Goal: Task Accomplishment & Management: Manage account settings

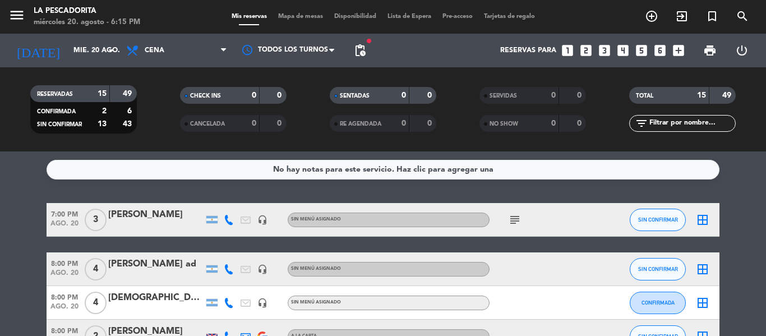
click at [518, 222] on icon "subject" at bounding box center [514, 219] width 13 height 13
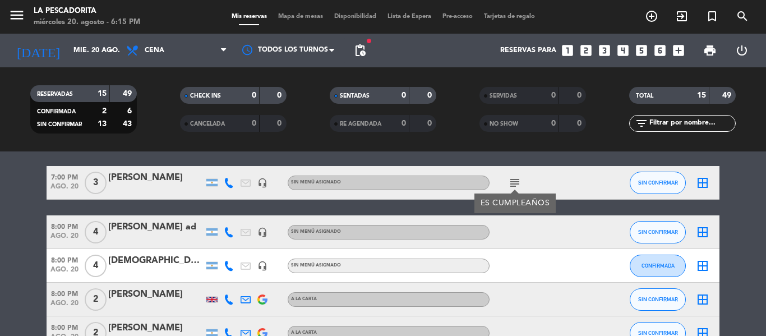
scroll to position [56, 0]
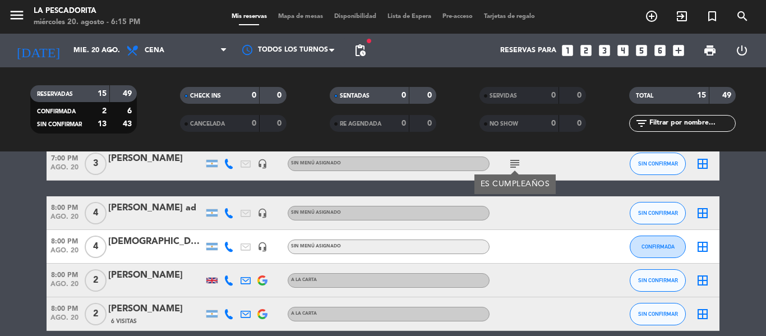
click at [174, 255] on div at bounding box center [155, 254] width 95 height 9
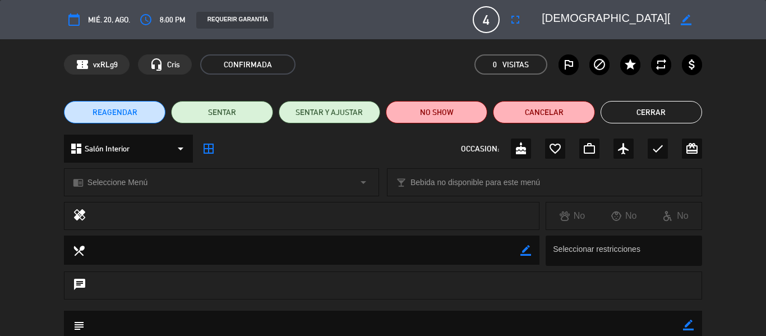
click at [685, 21] on icon "border_color" at bounding box center [686, 20] width 11 height 11
drag, startPoint x: 612, startPoint y: 19, endPoint x: 509, endPoint y: 20, distance: 103.2
click at [509, 20] on div "calendar_today mié. 20, ago. access_time 8:00 PM REQUERIR GARANTÍA 4 [PERSON_NA…" at bounding box center [383, 19] width 638 height 27
drag, startPoint x: 567, startPoint y: 13, endPoint x: 578, endPoint y: 18, distance: 12.1
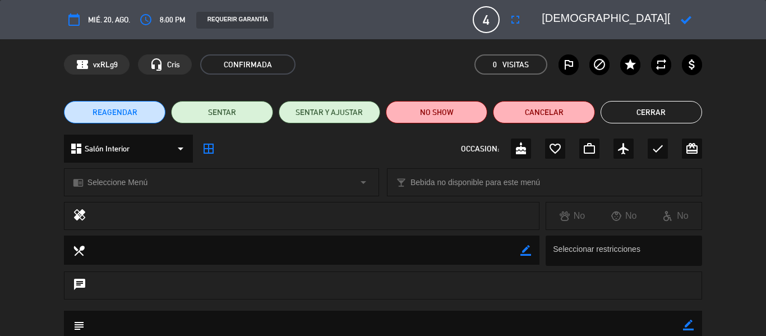
click at [567, 14] on textarea at bounding box center [606, 20] width 128 height 20
click at [578, 18] on textarea at bounding box center [606, 20] width 128 height 20
type textarea "[PERSON_NAME]"
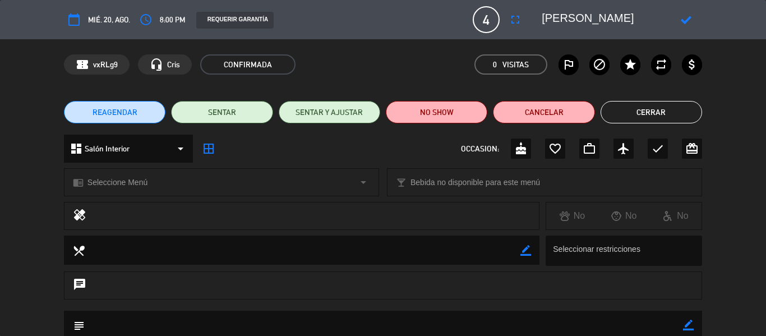
click at [688, 19] on icon at bounding box center [686, 20] width 11 height 11
click at [617, 108] on button "Cerrar" at bounding box center [652, 112] width 102 height 22
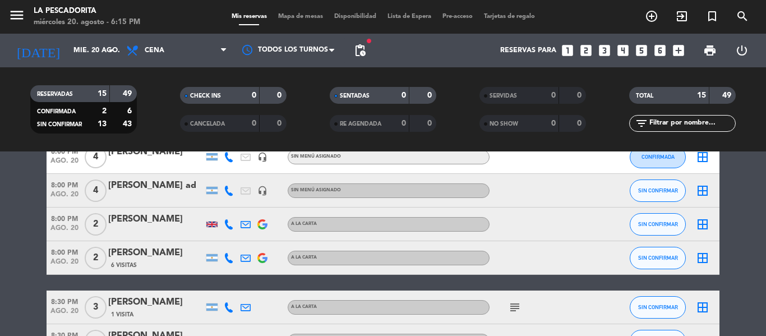
scroll to position [168, 0]
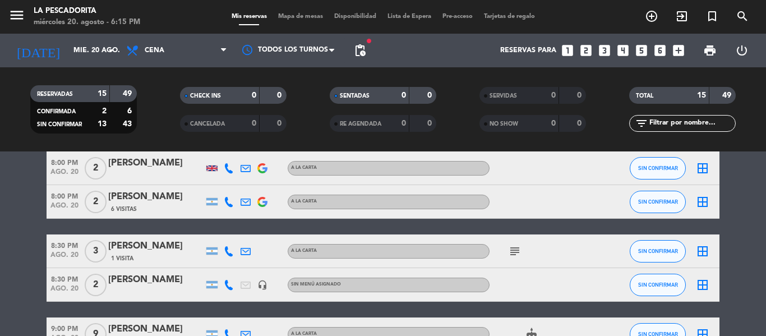
click at [515, 254] on icon "subject" at bounding box center [514, 251] width 13 height 13
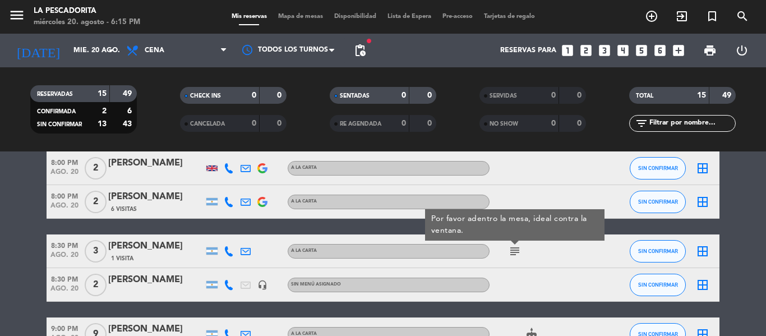
click at [145, 239] on div "[PERSON_NAME]" at bounding box center [155, 246] width 95 height 15
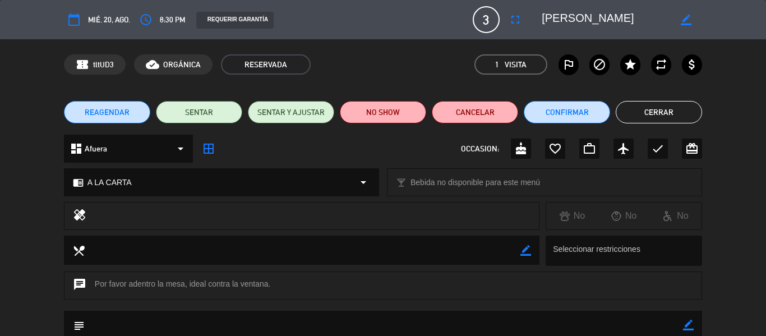
click at [684, 17] on icon "border_color" at bounding box center [686, 20] width 11 height 11
type textarea "[PERSON_NAME] ad vent"
drag, startPoint x: 684, startPoint y: 16, endPoint x: 685, endPoint y: 47, distance: 30.9
click at [684, 16] on icon at bounding box center [686, 20] width 11 height 11
click at [676, 117] on button "Cerrar" at bounding box center [659, 112] width 86 height 22
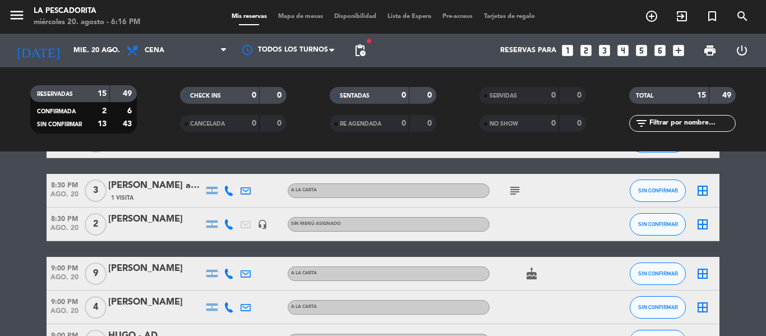
scroll to position [280, 0]
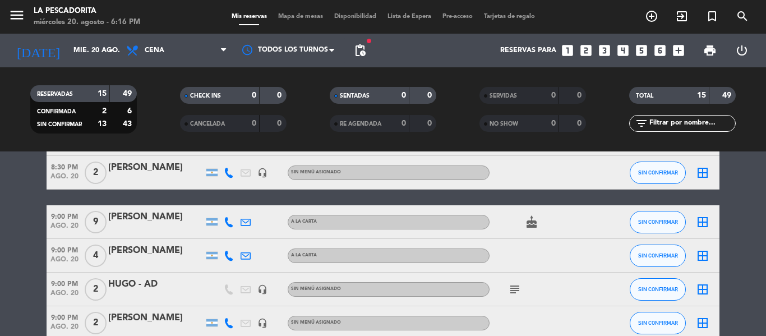
click at [177, 220] on div "[PERSON_NAME]" at bounding box center [155, 217] width 95 height 15
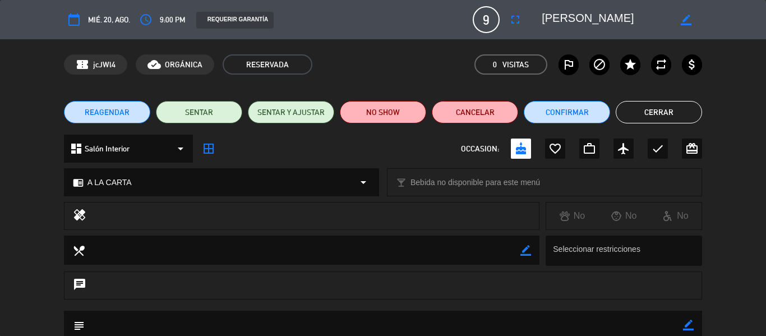
click at [689, 17] on icon "border_color" at bounding box center [686, 20] width 11 height 11
click at [632, 17] on textarea at bounding box center [606, 20] width 128 height 20
type textarea "[PERSON_NAME]"
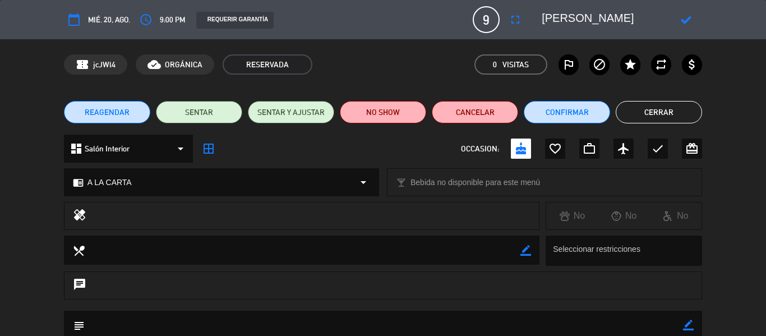
click at [684, 20] on icon at bounding box center [686, 20] width 11 height 11
click at [649, 112] on button "Cerrar" at bounding box center [659, 112] width 86 height 22
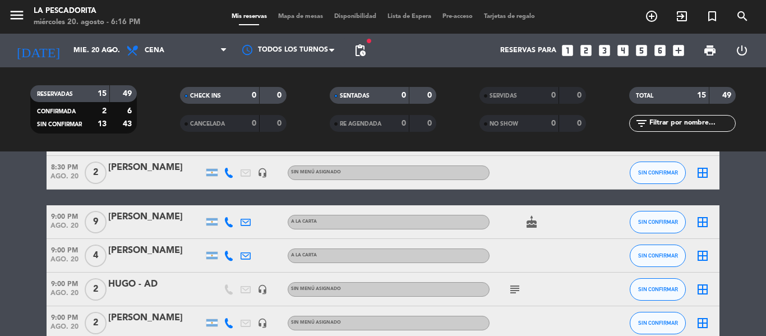
click at [155, 255] on div "[PERSON_NAME]" at bounding box center [155, 250] width 95 height 15
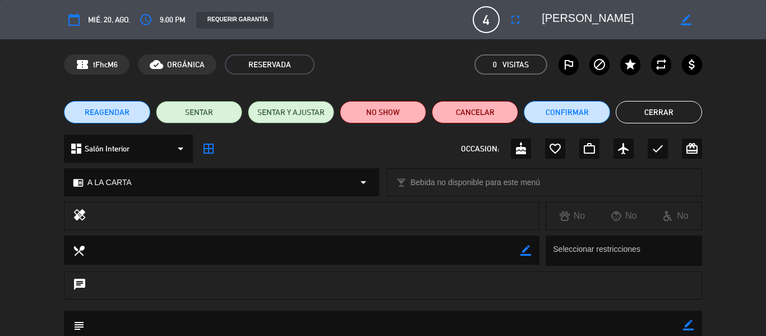
click at [689, 20] on icon "border_color" at bounding box center [686, 20] width 11 height 11
click at [599, 15] on textarea at bounding box center [606, 20] width 128 height 20
type textarea "[PERSON_NAME]"
click at [684, 18] on icon at bounding box center [686, 20] width 11 height 11
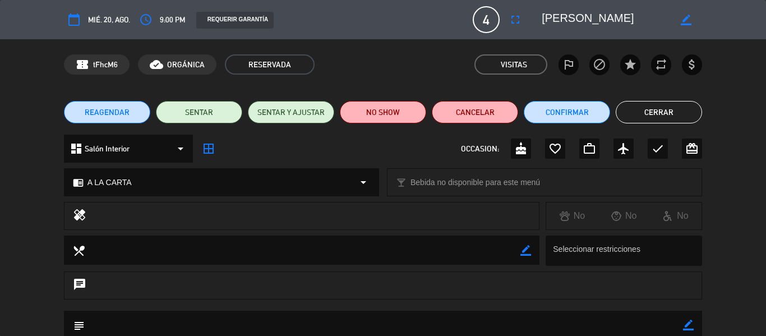
click at [665, 113] on edit-booking-info-modal "calendar_today mié. 20, ago. access_time 9:00 PM REQUERIR GARANTÍA 4 [PERSON_NA…" at bounding box center [383, 168] width 766 height 336
click at [665, 113] on button "Cerrar" at bounding box center [659, 112] width 86 height 22
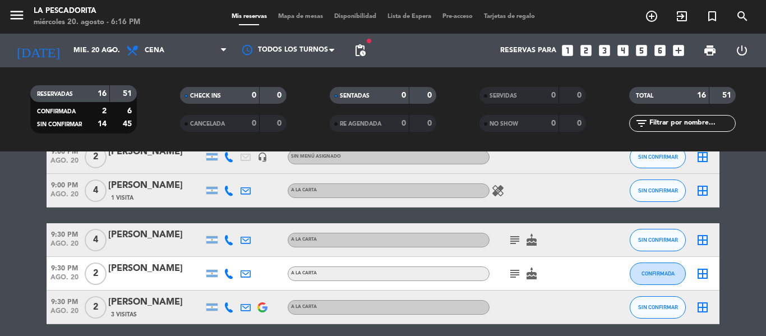
scroll to position [505, 0]
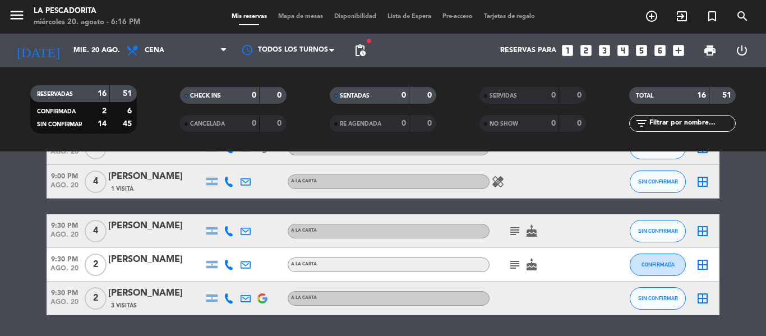
click at [516, 261] on icon "subject" at bounding box center [514, 264] width 13 height 13
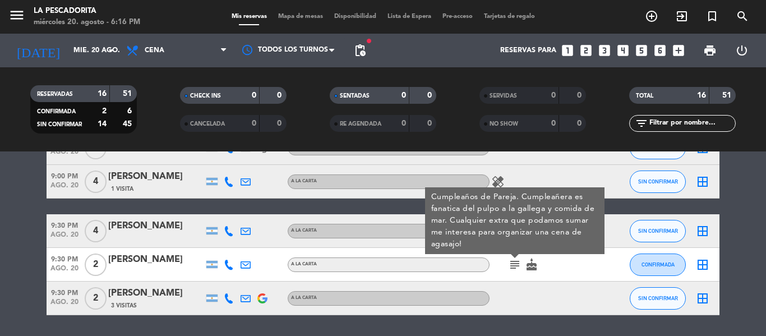
click at [516, 264] on icon "subject" at bounding box center [514, 264] width 13 height 13
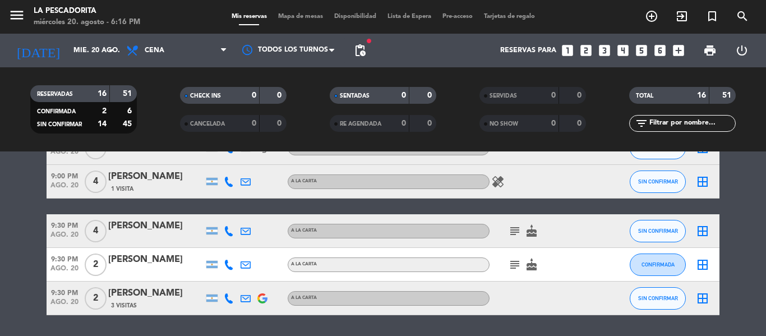
click at [522, 233] on span "subject" at bounding box center [515, 230] width 17 height 13
click at [521, 232] on span "subject" at bounding box center [515, 230] width 17 height 13
click at [519, 232] on icon "subject" at bounding box center [514, 230] width 13 height 13
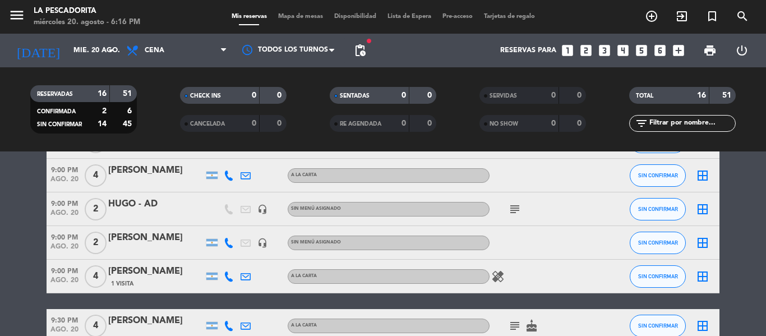
scroll to position [393, 0]
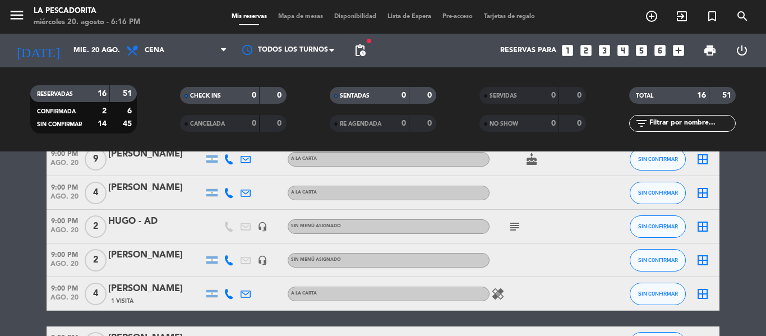
click at [517, 224] on icon "subject" at bounding box center [514, 226] width 13 height 13
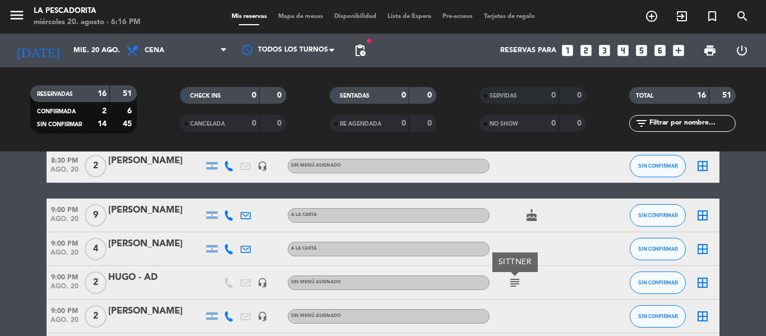
scroll to position [280, 0]
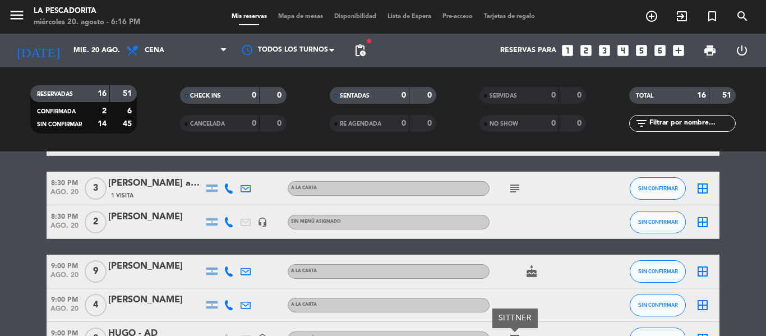
click at [0, 245] on bookings-row "7:00 PM [DATE] 3 LUZ [PERSON_NAME] headset_mic Sin menú asignado subject SIN CO…" at bounding box center [383, 231] width 766 height 617
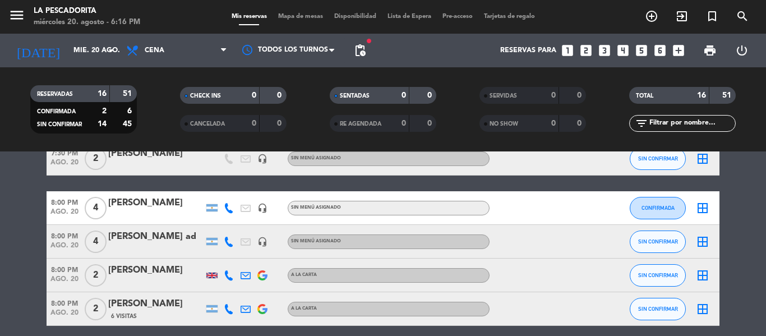
scroll to position [0, 0]
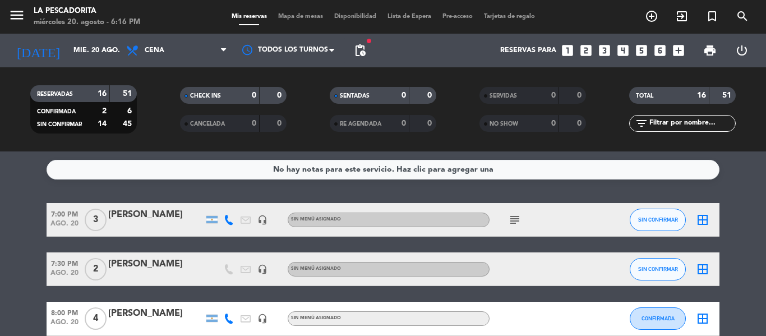
click at [59, 223] on span "ago. 20" at bounding box center [65, 226] width 36 height 13
click at [61, 269] on span "ago. 20" at bounding box center [65, 275] width 36 height 13
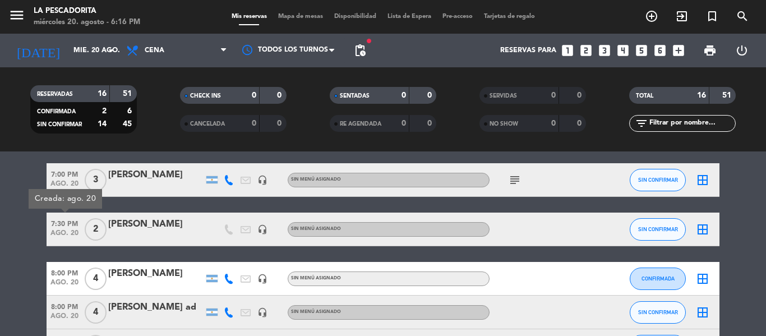
scroll to position [56, 0]
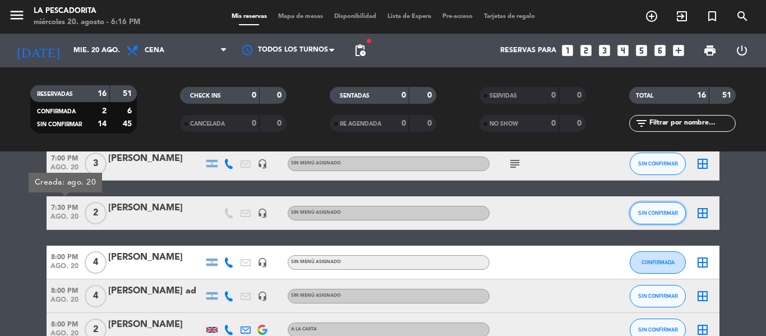
click at [664, 213] on span "SIN CONFIRMAR" at bounding box center [658, 213] width 40 height 6
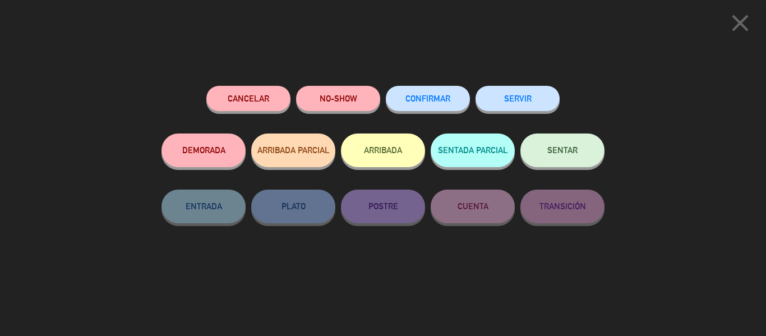
click at [423, 104] on button "CONFIRMAR" at bounding box center [428, 98] width 84 height 25
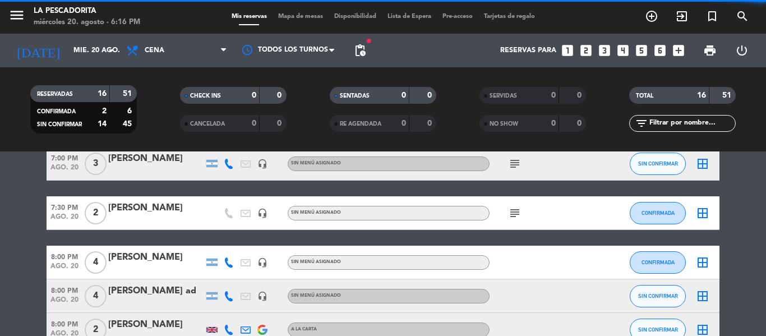
scroll to position [112, 0]
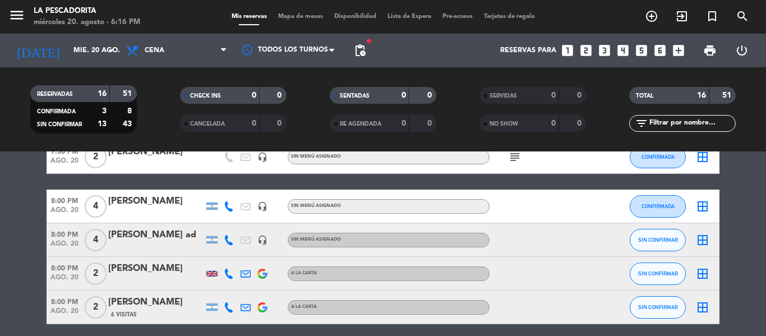
click at [68, 204] on span "8:00 PM" at bounding box center [65, 200] width 36 height 13
click at [63, 236] on span "8:00 PM" at bounding box center [65, 233] width 36 height 13
click at [65, 275] on span "ago. 20" at bounding box center [65, 280] width 36 height 13
click at [642, 263] on button "SIN CONFIRMAR" at bounding box center [658, 274] width 56 height 22
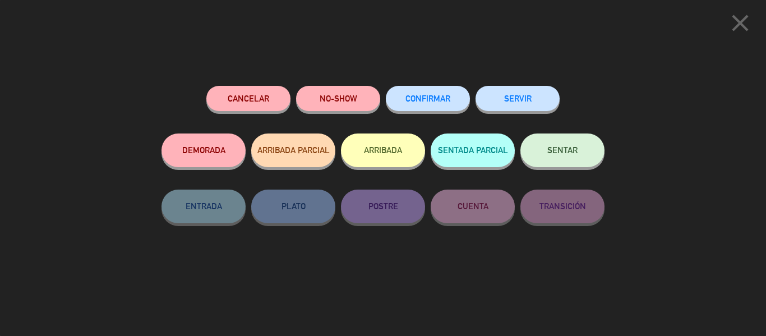
click at [418, 94] on button "CONFIRMAR" at bounding box center [428, 98] width 84 height 25
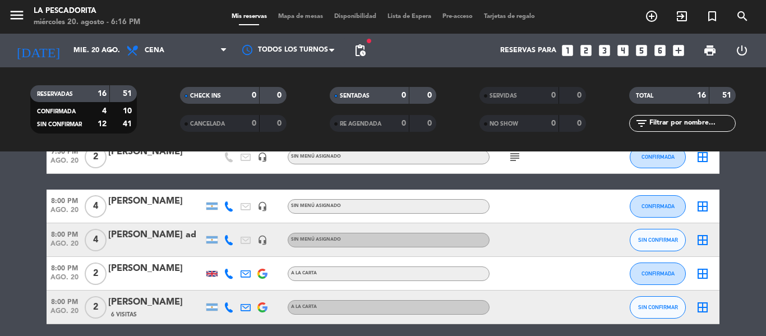
click at [66, 307] on span "ago. 20" at bounding box center [65, 313] width 36 height 13
click at [653, 304] on span "SIN CONFIRMAR" at bounding box center [658, 307] width 40 height 6
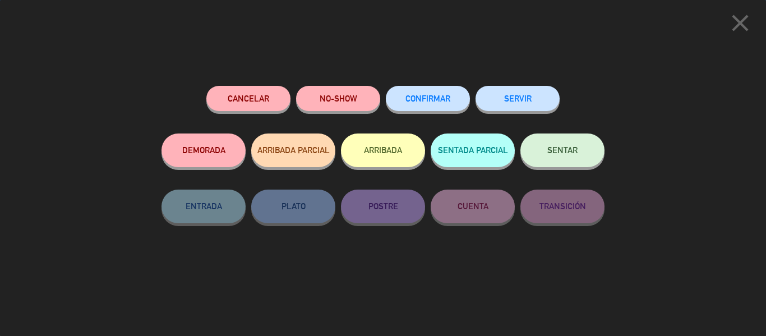
click at [409, 108] on button "CONFIRMAR" at bounding box center [428, 98] width 84 height 25
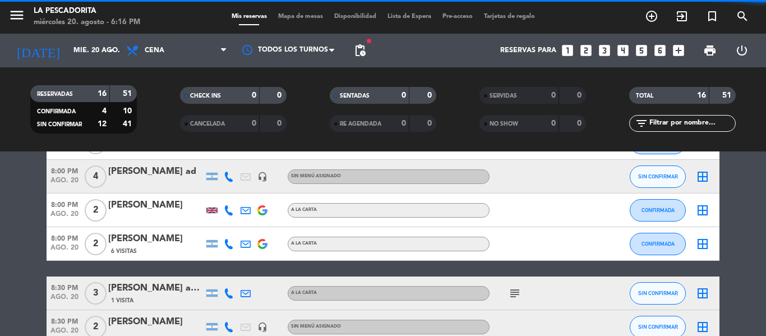
scroll to position [224, 0]
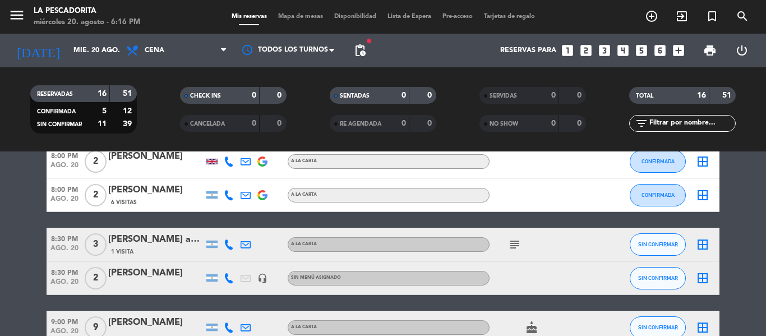
click at [65, 251] on span "ago. 20" at bounding box center [65, 251] width 36 height 13
click at [71, 274] on span "8:30 PM" at bounding box center [65, 271] width 36 height 13
click at [656, 240] on button "SIN CONFIRMAR" at bounding box center [658, 244] width 56 height 22
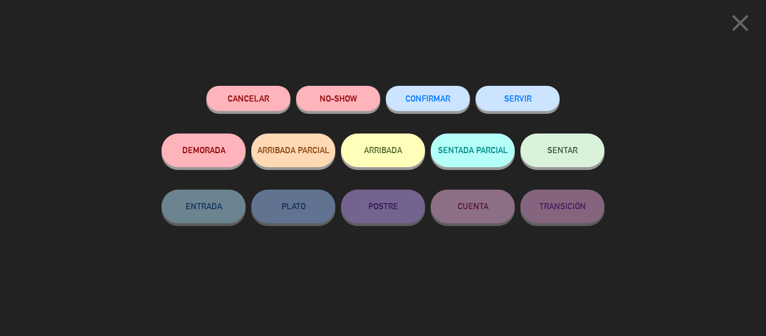
click at [421, 94] on button "CONFIRMAR" at bounding box center [428, 98] width 84 height 25
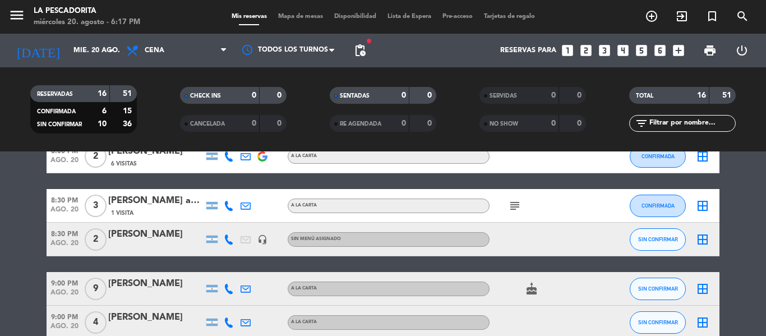
scroll to position [280, 0]
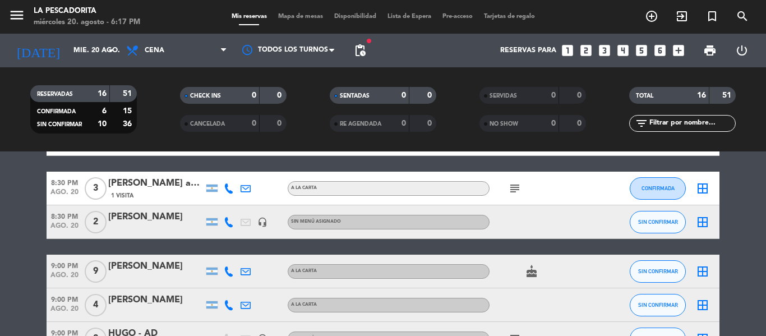
click at [72, 274] on span "ago. 20" at bounding box center [65, 277] width 36 height 13
click at [68, 299] on span "9:00 PM" at bounding box center [65, 298] width 36 height 13
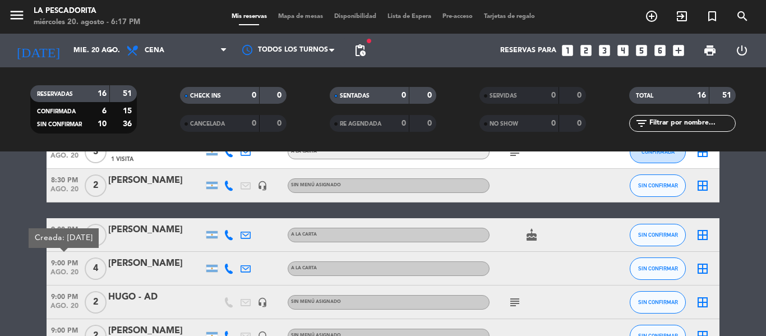
scroll to position [337, 0]
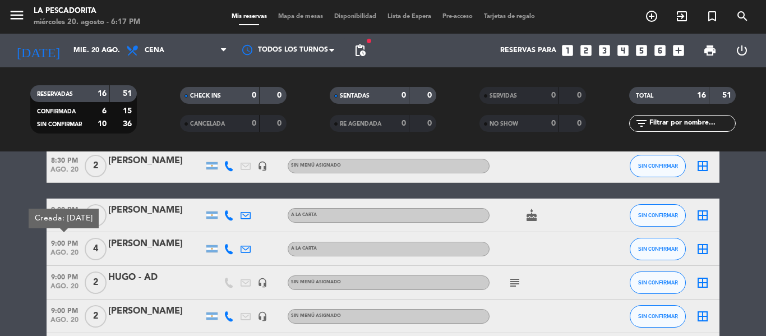
click at [58, 289] on span "ago. 20" at bounding box center [65, 289] width 36 height 13
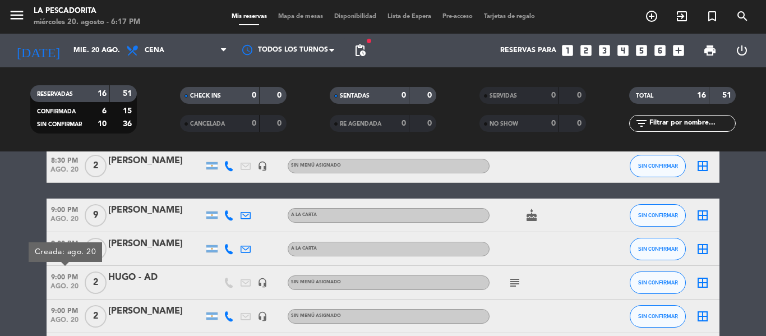
click at [59, 319] on span "ago. 20" at bounding box center [65, 322] width 36 height 13
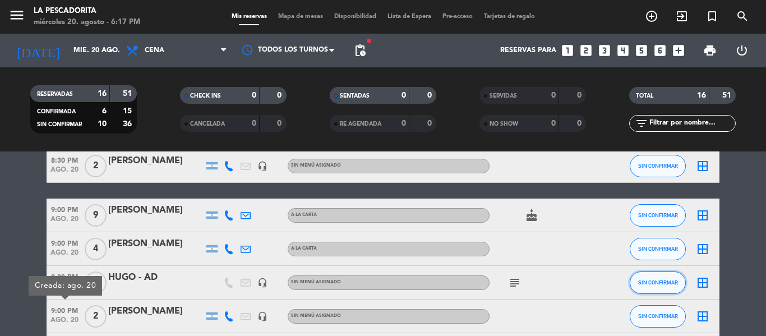
click at [666, 286] on button "SIN CONFIRMAR" at bounding box center [658, 282] width 56 height 22
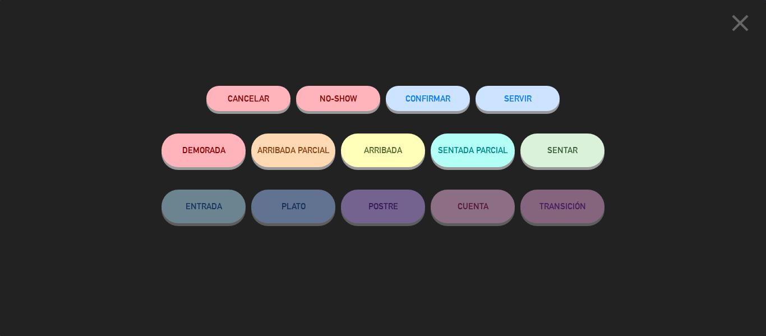
click at [425, 100] on span "CONFIRMAR" at bounding box center [428, 99] width 45 height 10
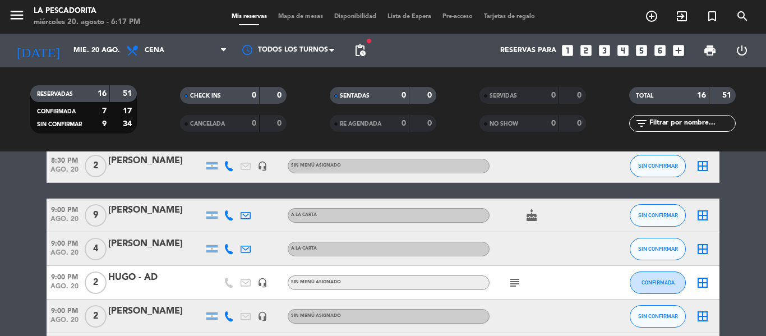
click at [648, 304] on div "SIN CONFIRMAR" at bounding box center [658, 316] width 56 height 33
click at [653, 310] on button "SIN CONFIRMAR" at bounding box center [658, 316] width 56 height 22
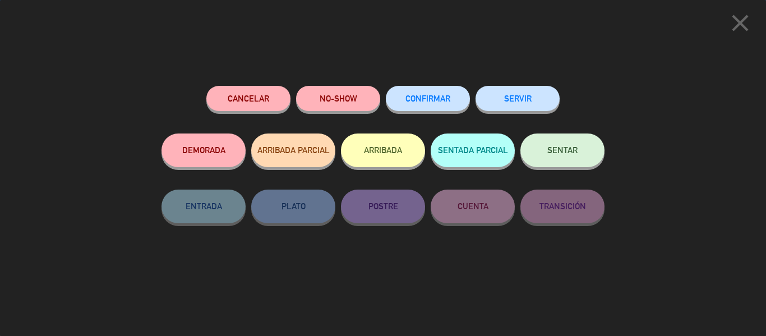
click at [412, 111] on div "CONFIRMAR" at bounding box center [428, 110] width 84 height 48
click at [429, 103] on button "CONFIRMAR" at bounding box center [428, 98] width 84 height 25
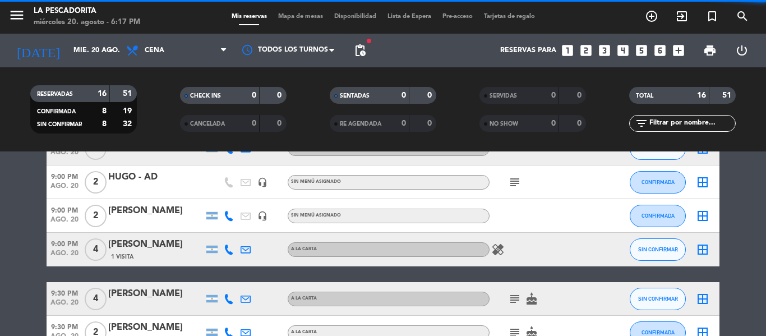
scroll to position [449, 0]
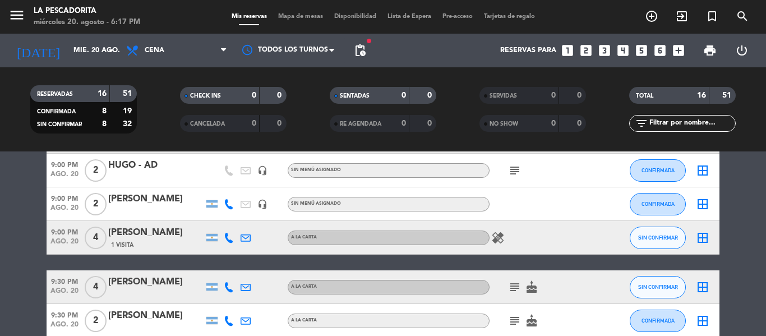
click at [76, 247] on span "ago. 20" at bounding box center [65, 244] width 36 height 13
click at [69, 286] on span "9:30 PM" at bounding box center [65, 280] width 36 height 13
click at [652, 238] on span "SIN CONFIRMAR" at bounding box center [658, 237] width 40 height 6
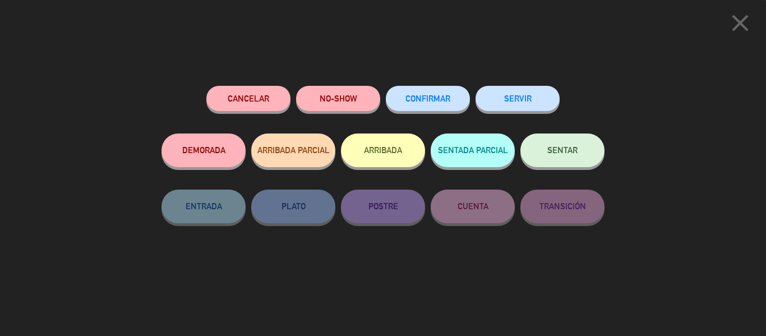
click at [449, 108] on button "CONFIRMAR" at bounding box center [428, 98] width 84 height 25
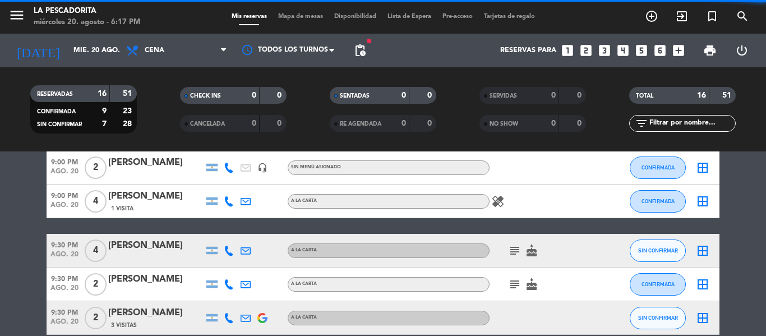
scroll to position [505, 0]
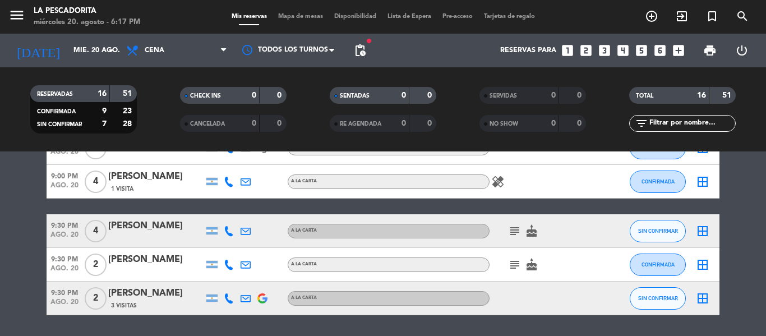
click at [69, 302] on span "ago. 20" at bounding box center [65, 304] width 36 height 13
click at [0, 264] on bookings-row "7:00 PM [DATE] 3 LUZ [PERSON_NAME] headset_mic Sin menú asignado subject SIN CO…" at bounding box center [383, 6] width 766 height 617
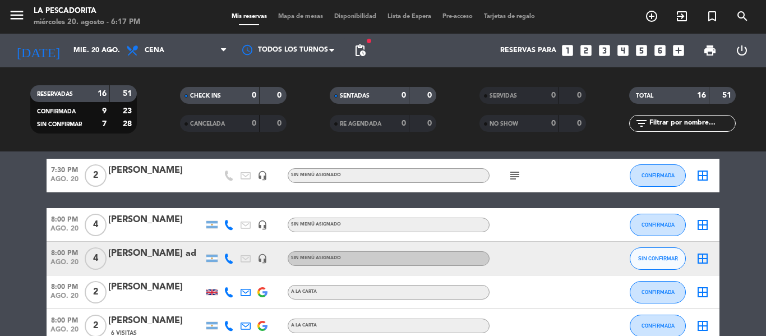
scroll to position [112, 0]
